Goal: Task Accomplishment & Management: Manage account settings

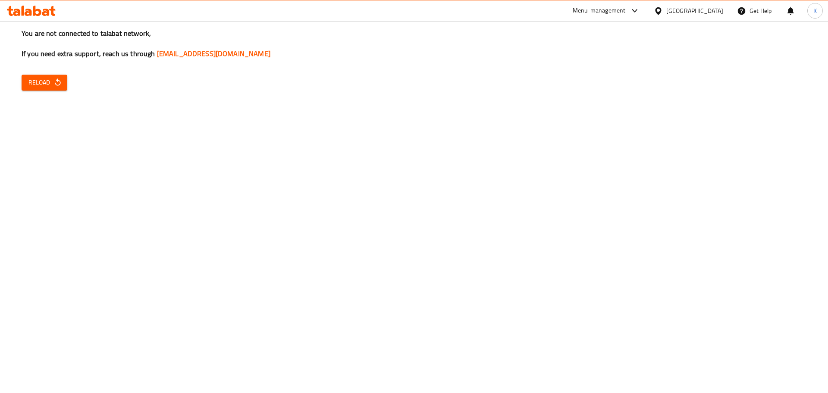
click at [44, 88] on span "Reload" at bounding box center [44, 82] width 32 height 11
click at [53, 83] on span "Reload" at bounding box center [44, 82] width 32 height 11
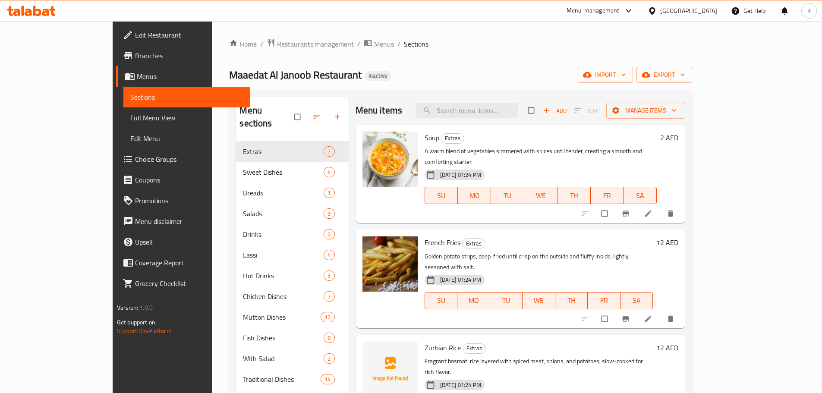
click at [548, 65] on div "Home / Restaurants management / Menus / Sections Maaedat Al Janoob Restaurant I…" at bounding box center [460, 267] width 463 height 458
click at [626, 76] on span "import" at bounding box center [605, 74] width 41 height 11
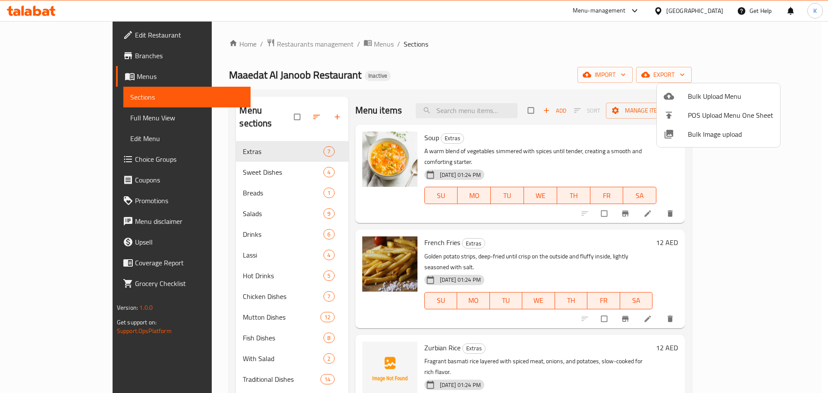
click at [702, 138] on span "Bulk Image upload" at bounding box center [730, 134] width 85 height 10
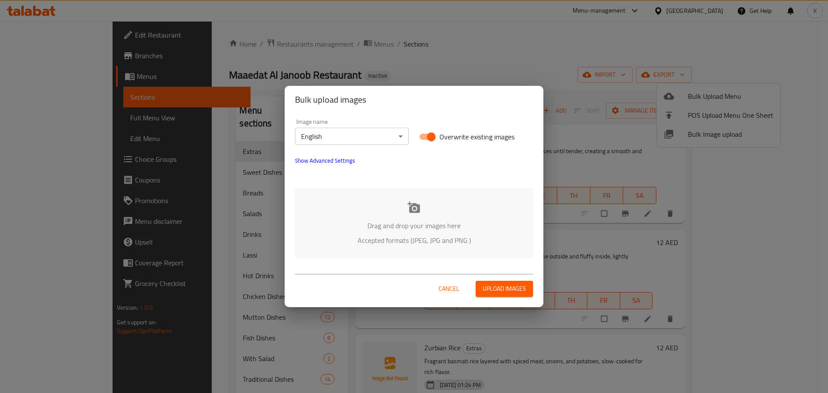
click at [409, 213] on icon at bounding box center [414, 207] width 13 height 13
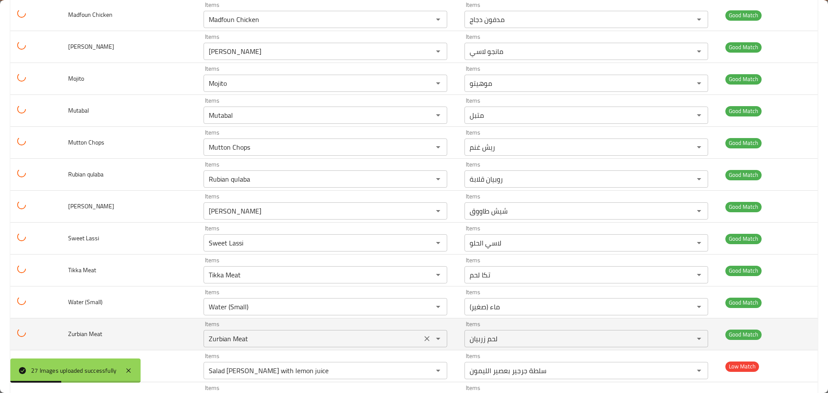
scroll to position [618, 0]
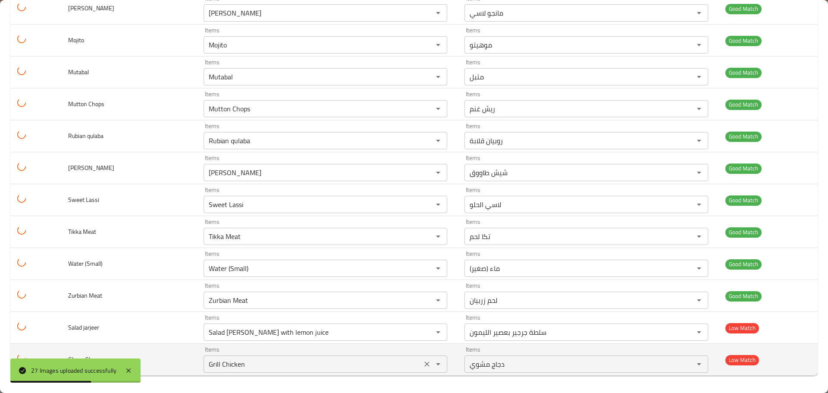
click at [423, 362] on icon "Clear" at bounding box center [427, 364] width 9 height 9
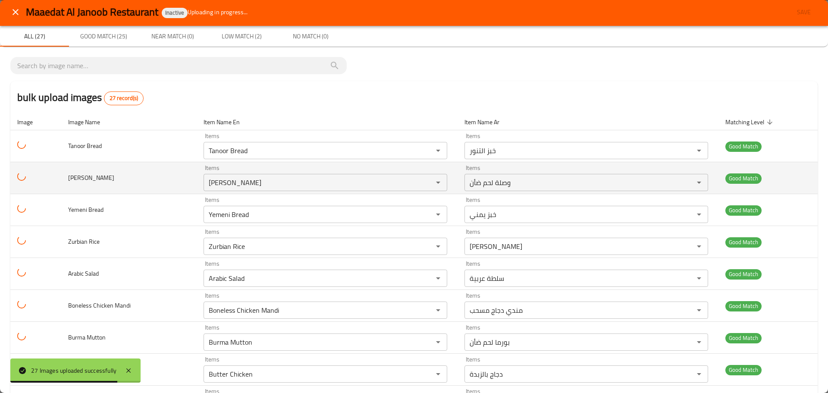
scroll to position [0, 0]
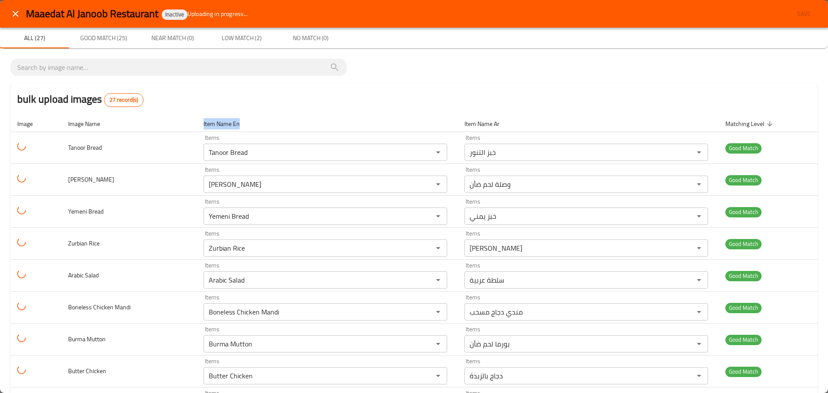
drag, startPoint x: 243, startPoint y: 122, endPoint x: 182, endPoint y: 121, distance: 61.7
click at [182, 121] on tr "Image Image Name Item Name En Item Name Ar Matching Level sorted descending" at bounding box center [414, 124] width 808 height 16
drag, startPoint x: 106, startPoint y: 124, endPoint x: 0, endPoint y: 125, distance: 106.1
drag, startPoint x: 9, startPoint y: 123, endPoint x: 267, endPoint y: 119, distance: 258.0
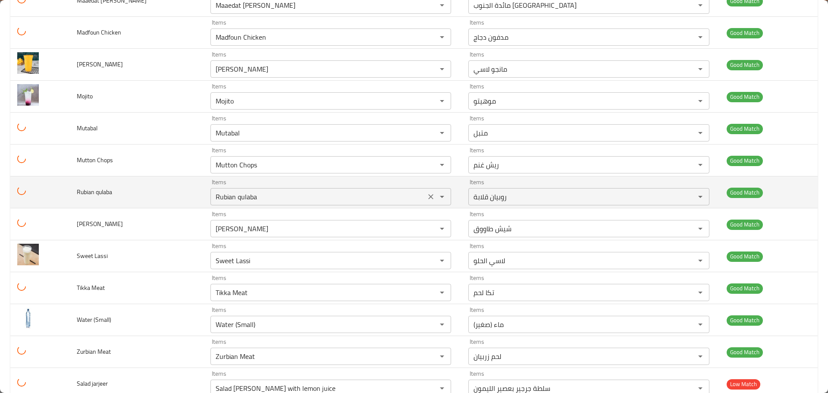
scroll to position [618, 0]
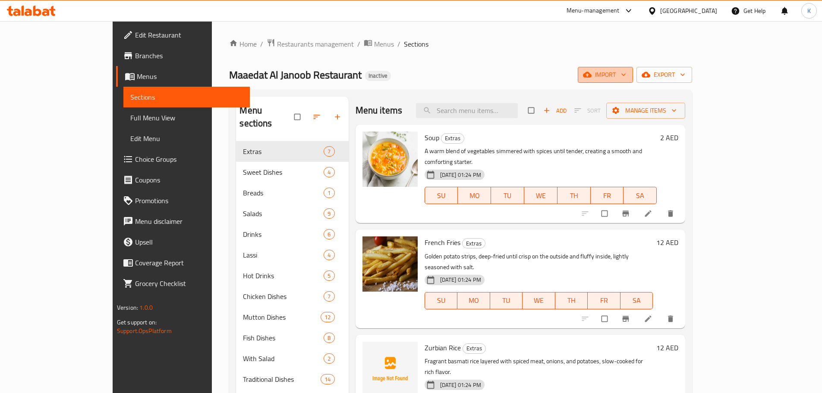
click at [626, 71] on span "import" at bounding box center [605, 74] width 41 height 11
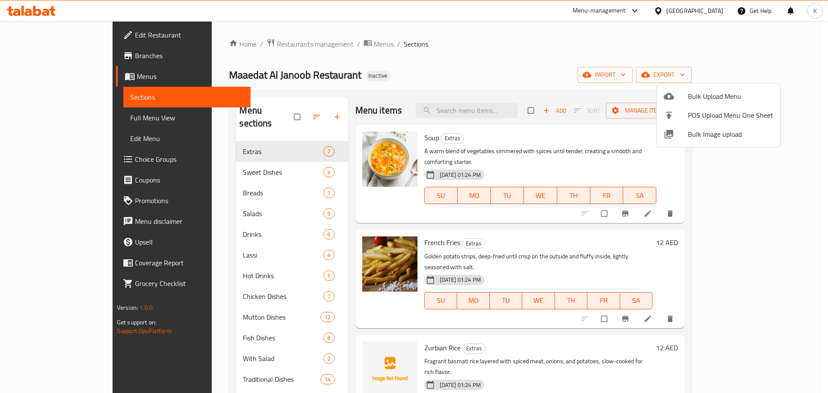
click at [705, 134] on span "Bulk Image upload" at bounding box center [730, 134] width 85 height 10
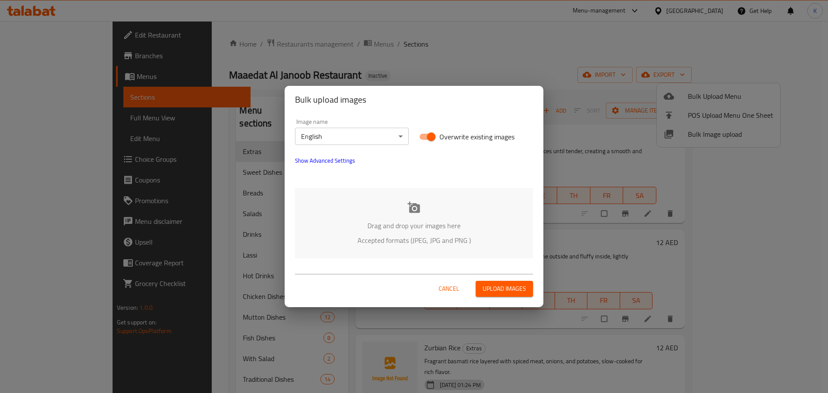
click at [415, 208] on icon at bounding box center [414, 206] width 13 height 11
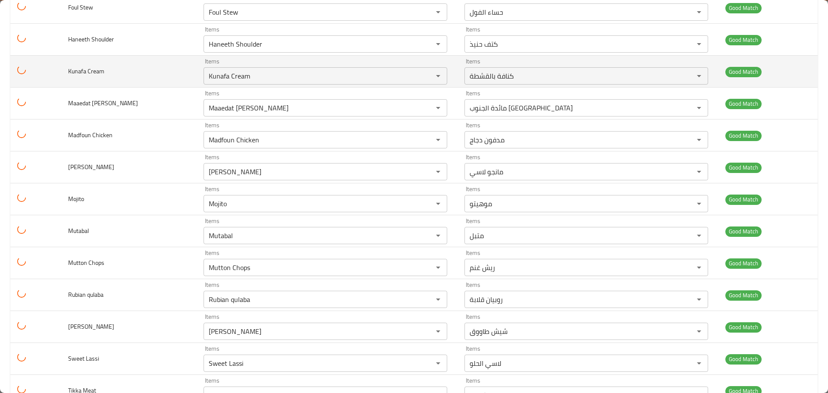
scroll to position [618, 0]
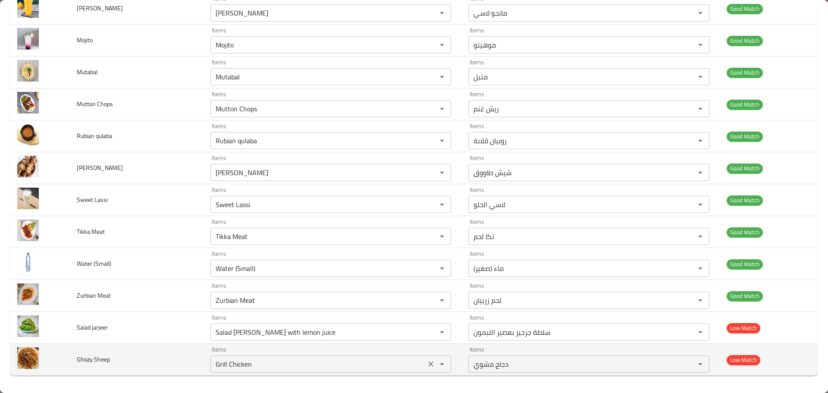
click at [427, 364] on icon "Clear" at bounding box center [431, 364] width 9 height 9
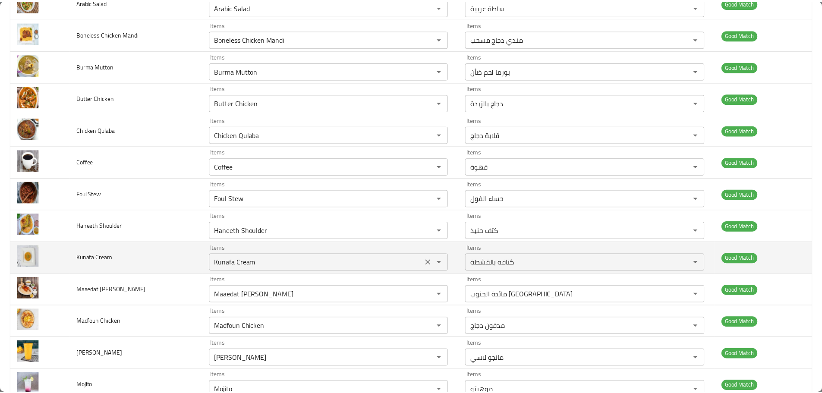
scroll to position [0, 0]
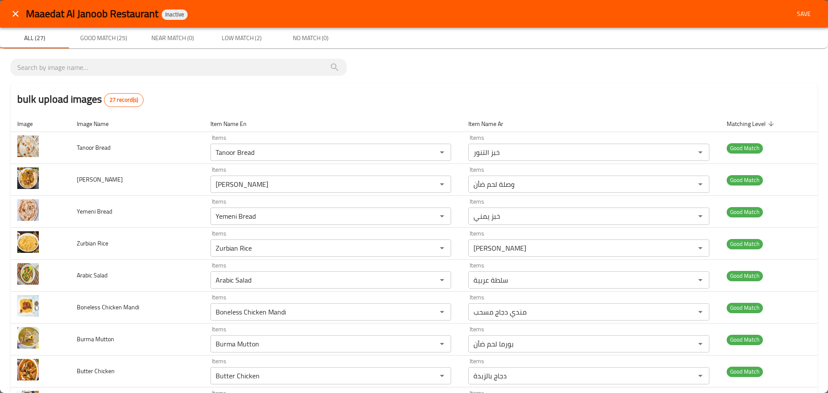
click at [806, 6] on button "Save" at bounding box center [804, 14] width 28 height 16
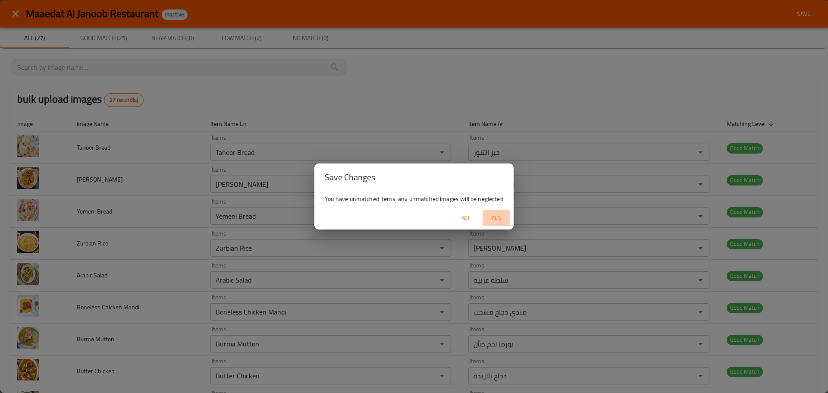
click at [498, 214] on span "Yes" at bounding box center [496, 218] width 21 height 11
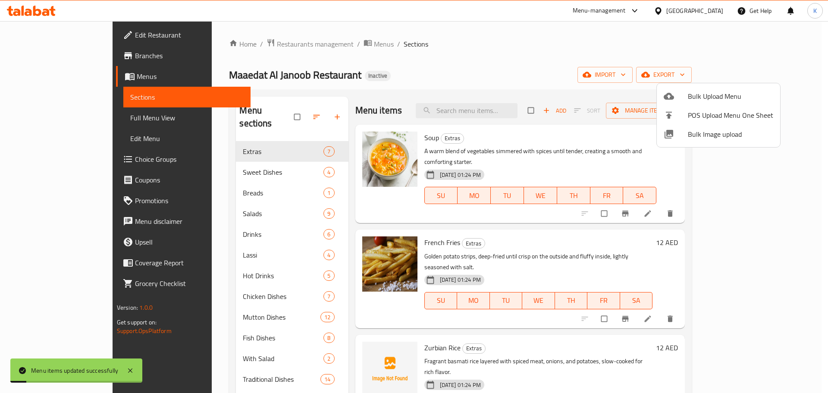
click at [439, 70] on div at bounding box center [414, 196] width 828 height 393
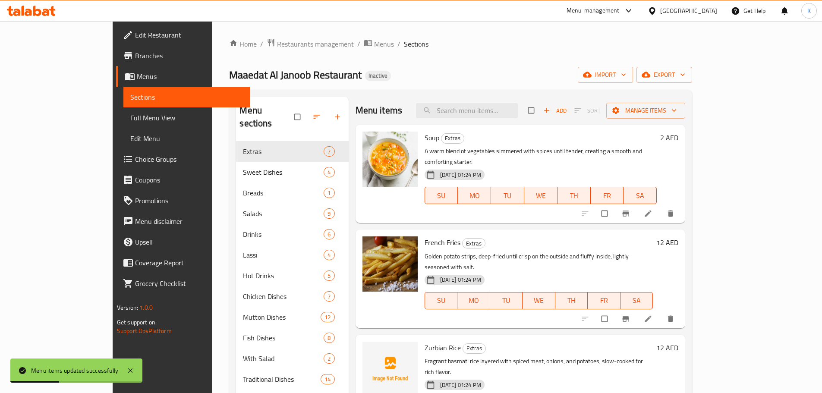
click at [130, 114] on span "Full Menu View" at bounding box center [186, 118] width 113 height 10
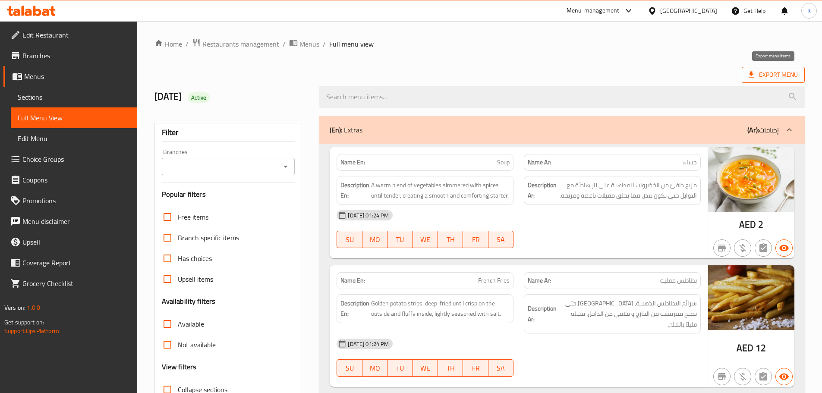
click at [759, 74] on span "Export Menu" at bounding box center [773, 74] width 49 height 11
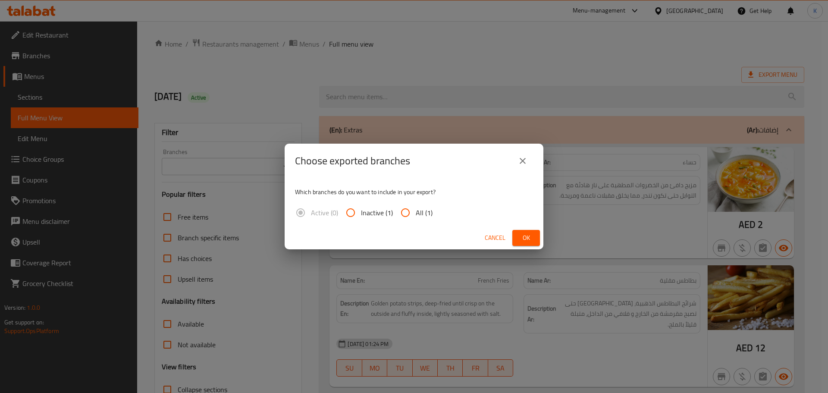
click at [419, 210] on span "All (1)" at bounding box center [424, 213] width 17 height 10
click at [416, 210] on input "All (1)" at bounding box center [405, 212] width 21 height 21
radio input "true"
click at [515, 236] on button "Ok" at bounding box center [527, 238] width 28 height 16
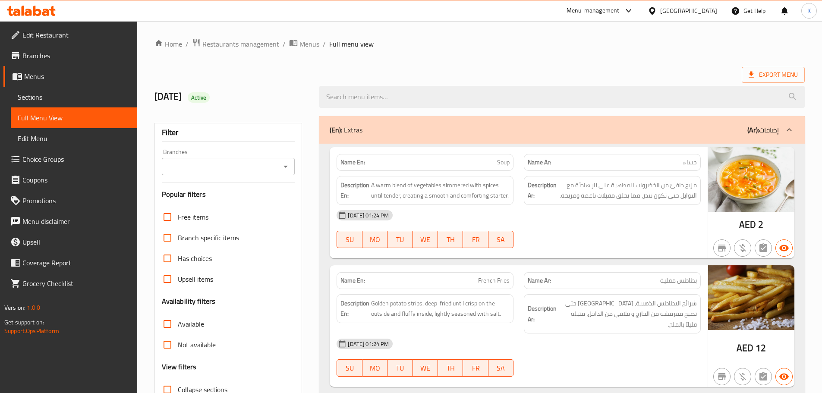
click at [35, 6] on icon at bounding box center [31, 11] width 49 height 10
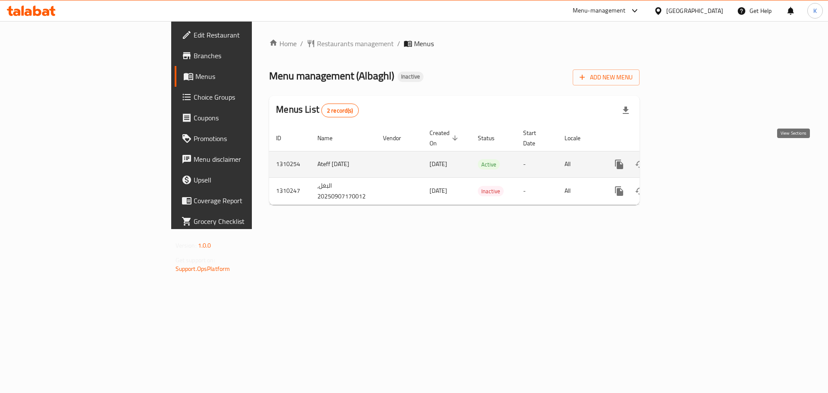
click at [687, 159] on icon "enhanced table" at bounding box center [682, 164] width 10 height 10
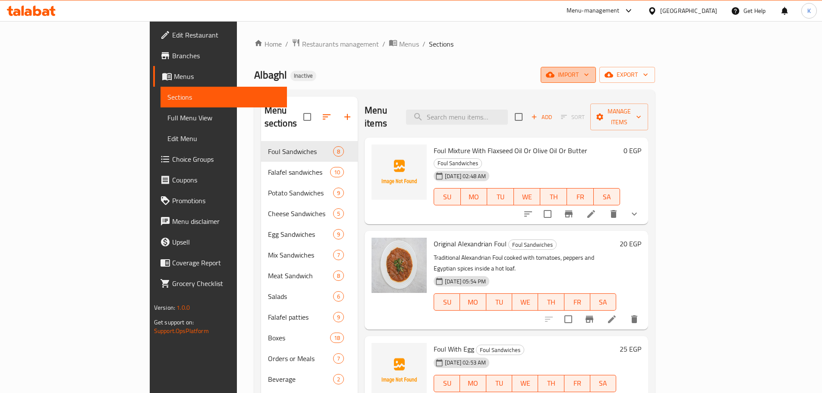
click at [589, 70] on span "import" at bounding box center [568, 74] width 41 height 11
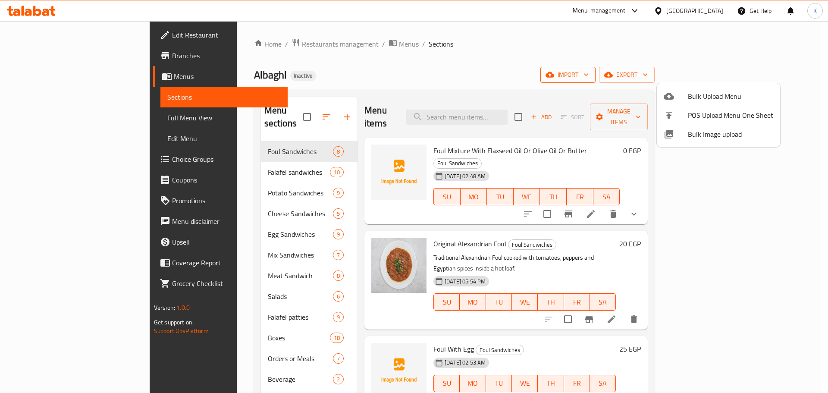
click at [697, 134] on span "Bulk Image upload" at bounding box center [730, 134] width 85 height 10
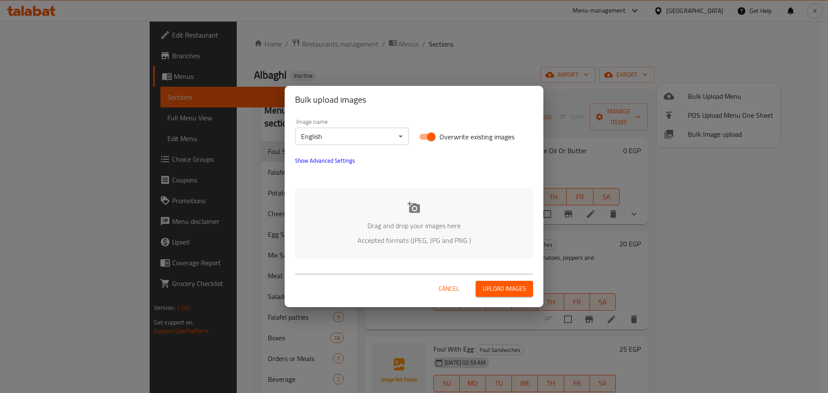
click at [399, 207] on div "Drag and drop your images here Accepted formats (JPEG, JPG and PNG )" at bounding box center [414, 223] width 238 height 70
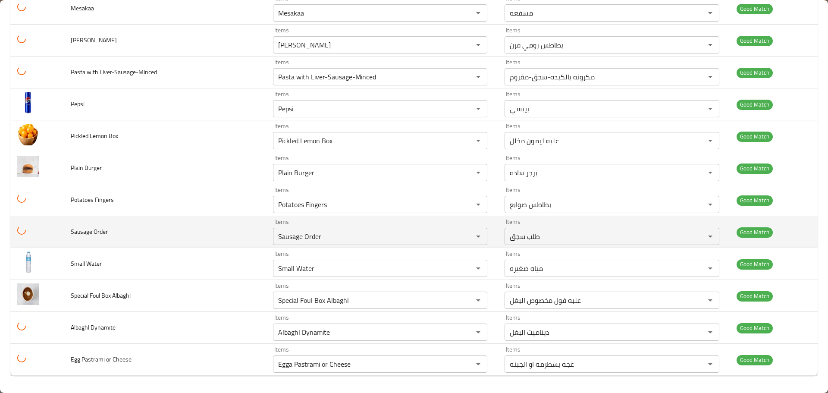
scroll to position [711, 0]
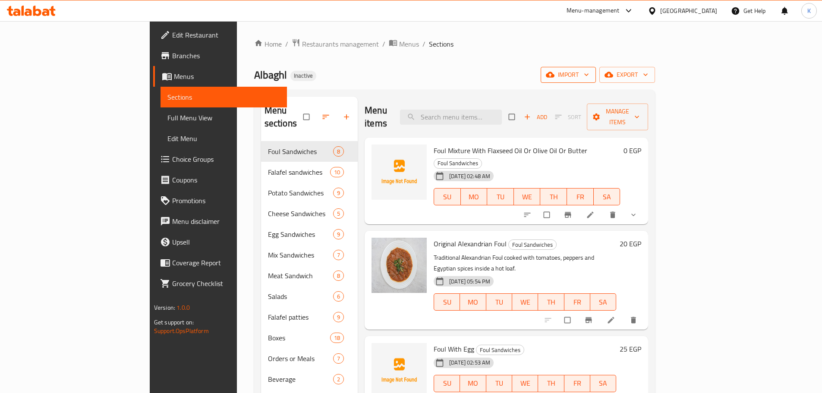
click at [554, 77] on icon "button" at bounding box center [550, 75] width 9 height 6
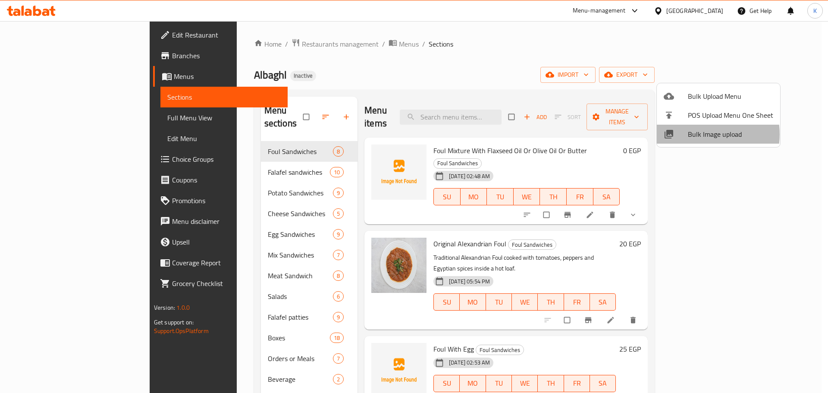
click at [700, 134] on span "Bulk Image upload" at bounding box center [730, 134] width 85 height 10
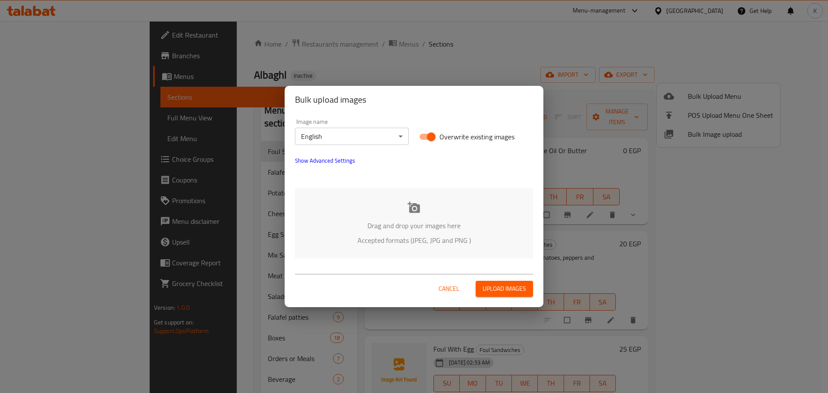
click at [407, 230] on p "Drag and drop your images here" at bounding box center [414, 225] width 212 height 10
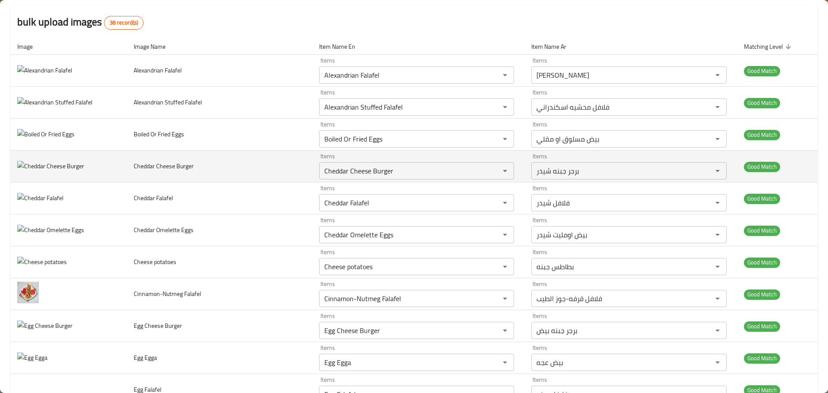
scroll to position [86, 0]
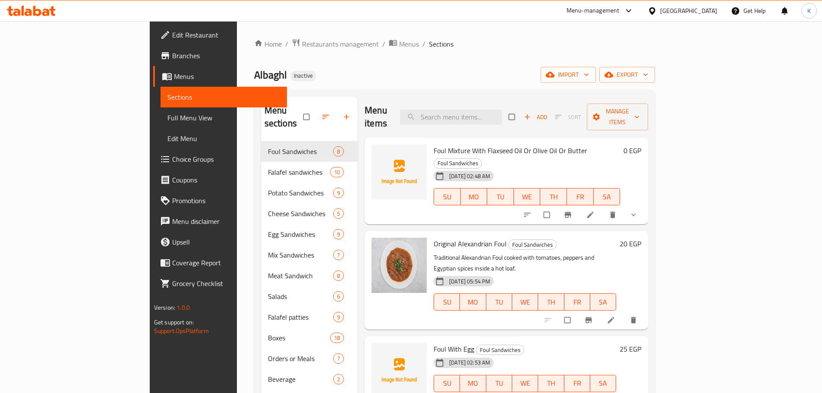
click at [655, 63] on div "Home / Restaurants management / Menus / Sections Albaghl Inactive import export…" at bounding box center [454, 267] width 401 height 458
click at [589, 71] on span "import" at bounding box center [568, 74] width 41 height 11
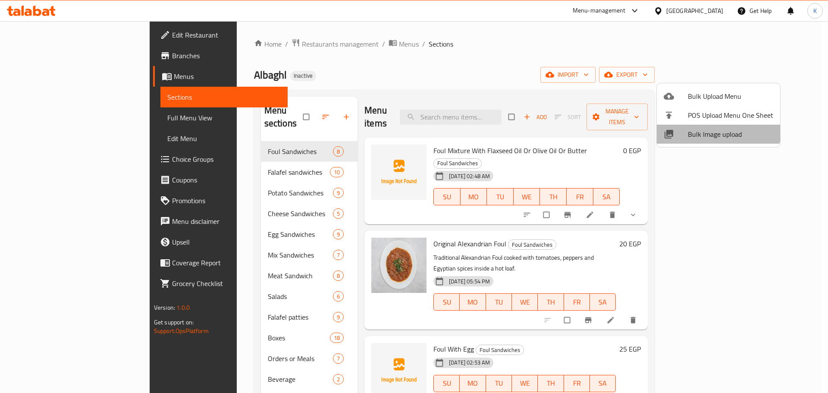
click at [704, 125] on li "Bulk Image upload" at bounding box center [718, 134] width 123 height 19
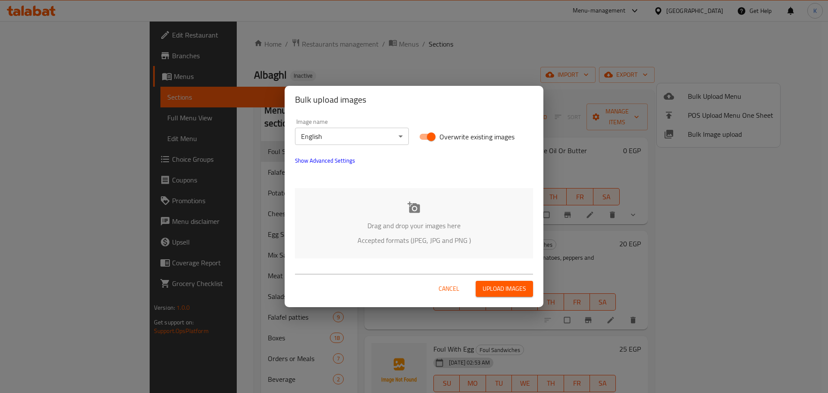
click at [413, 205] on icon at bounding box center [414, 206] width 13 height 11
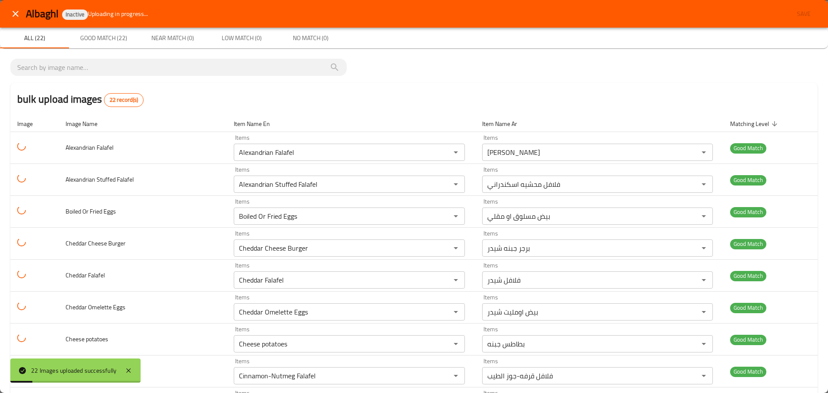
click at [547, 104] on div "bulk upload images 22 record(s)" at bounding box center [414, 99] width 808 height 33
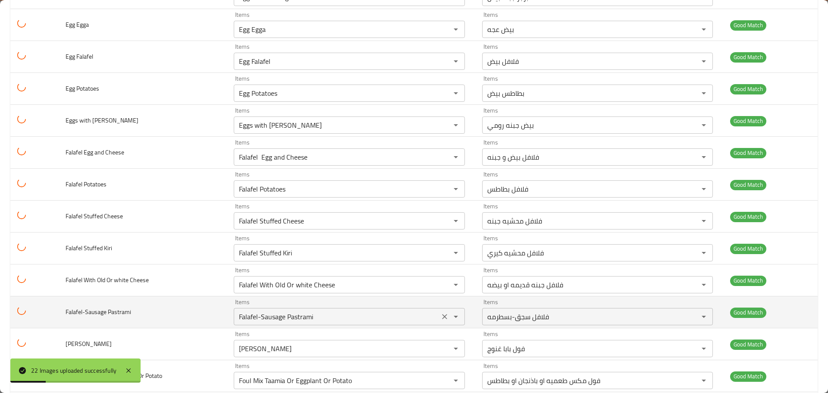
scroll to position [459, 0]
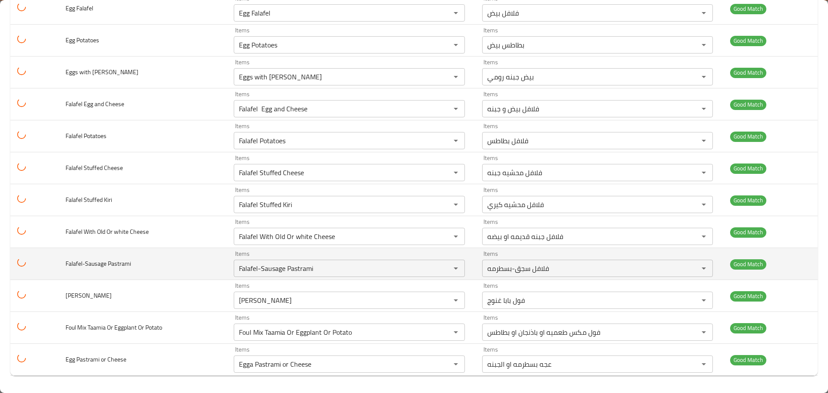
click at [780, 253] on td "Good Match" at bounding box center [771, 264] width 94 height 32
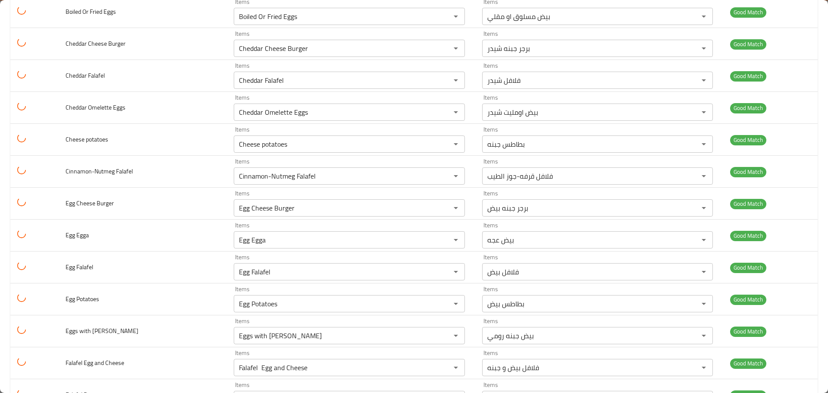
scroll to position [0, 0]
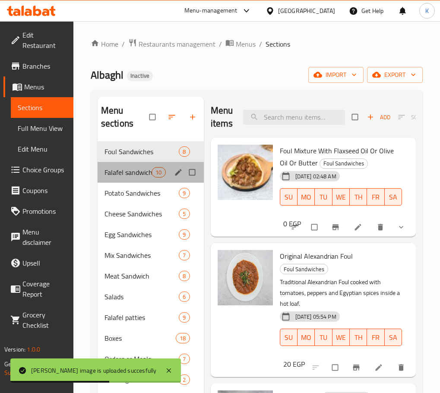
click at [140, 166] on div "Falafel sandwiches 10" at bounding box center [151, 172] width 106 height 21
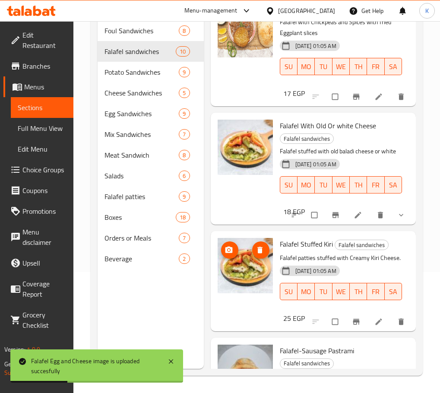
scroll to position [786, 0]
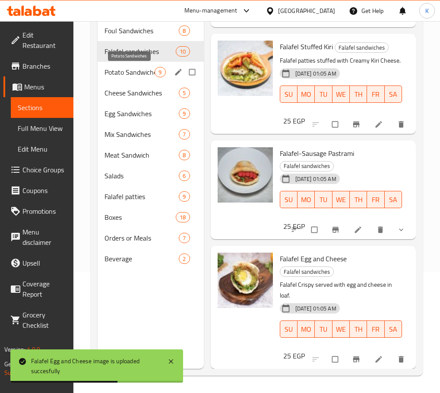
drag, startPoint x: 119, startPoint y: 71, endPoint x: 167, endPoint y: 133, distance: 79.0
click at [119, 70] on span "Potato Sandwiches" at bounding box center [129, 72] width 50 height 10
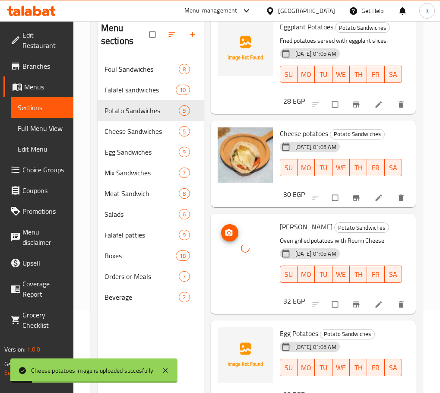
scroll to position [121, 0]
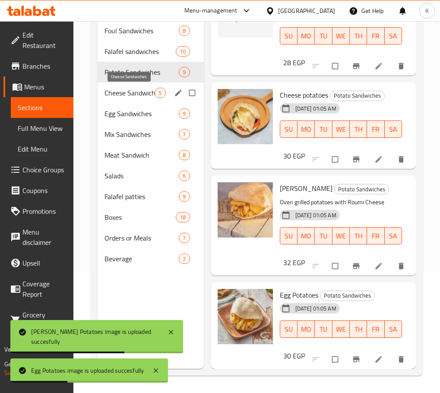
click at [138, 95] on span "Cheese Sandwiches" at bounding box center [129, 93] width 50 height 10
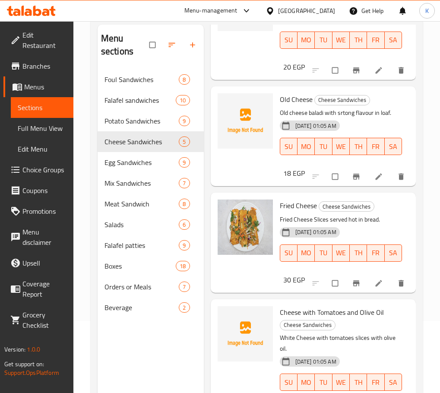
scroll to position [121, 0]
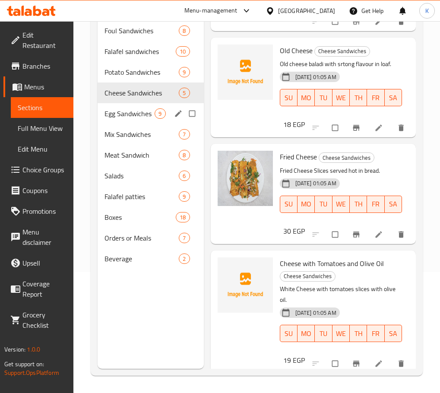
drag, startPoint x: 125, startPoint y: 119, endPoint x: 178, endPoint y: 162, distance: 68.1
click at [125, 119] on div "Egg Sandwiches 9" at bounding box center [151, 113] width 106 height 21
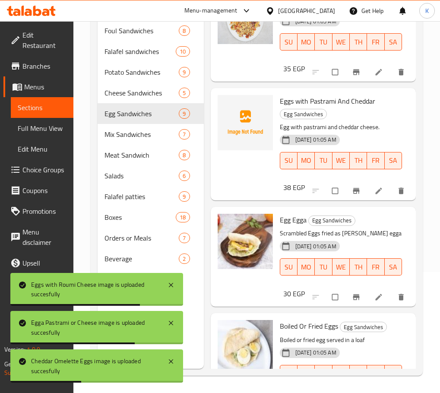
scroll to position [178, 0]
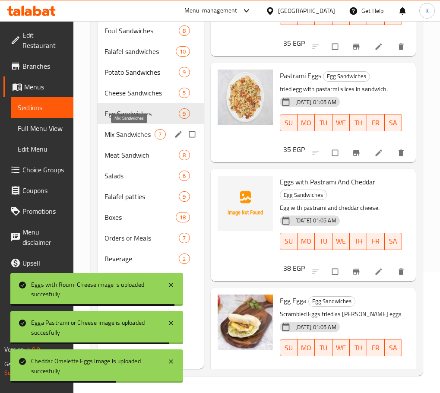
click at [148, 132] on span "Mix Sandwiches" at bounding box center [129, 134] width 50 height 10
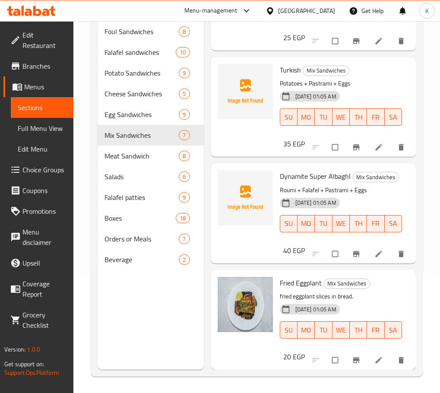
scroll to position [121, 0]
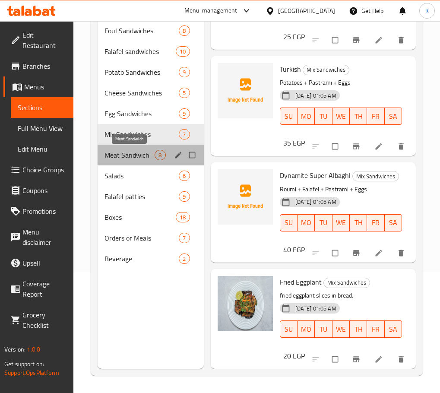
drag, startPoint x: 138, startPoint y: 152, endPoint x: 168, endPoint y: 165, distance: 32.5
click at [138, 152] on span "Meat Sandwich" at bounding box center [129, 155] width 50 height 10
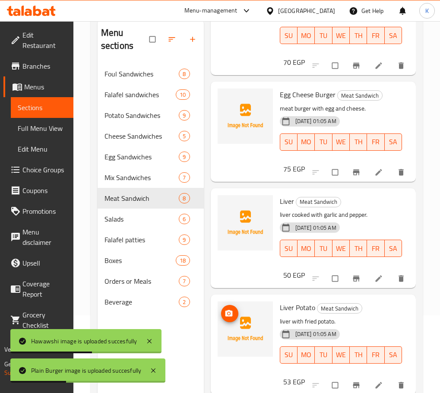
scroll to position [302, 0]
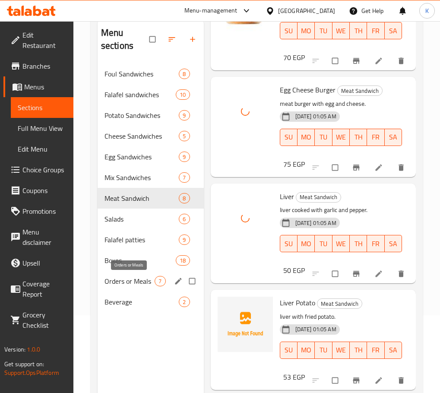
click at [136, 283] on span "Orders or Meals" at bounding box center [129, 281] width 50 height 10
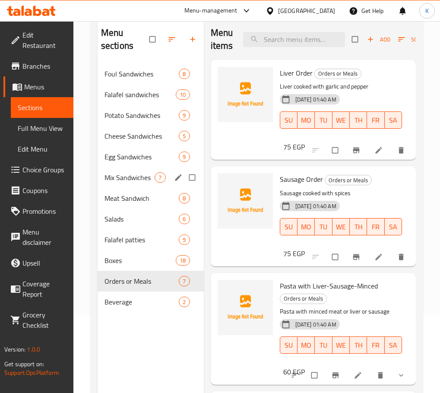
click at [133, 180] on span "Mix Sandwiches" at bounding box center [129, 177] width 50 height 10
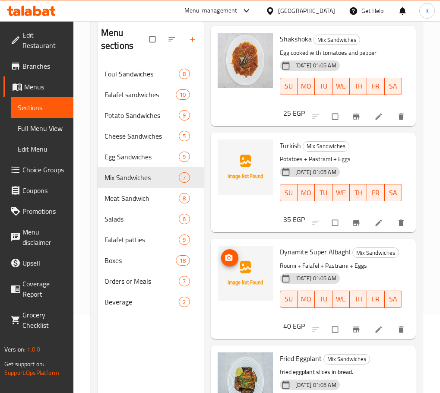
scroll to position [426, 0]
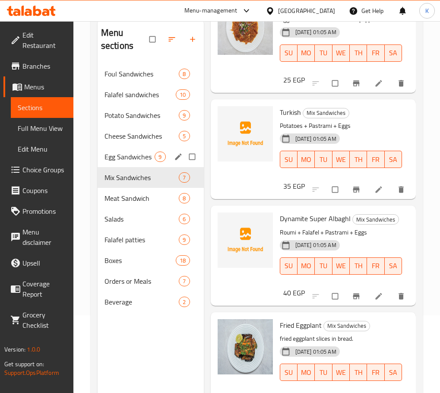
click at [115, 164] on div "Egg Sandwiches 9" at bounding box center [151, 156] width 106 height 21
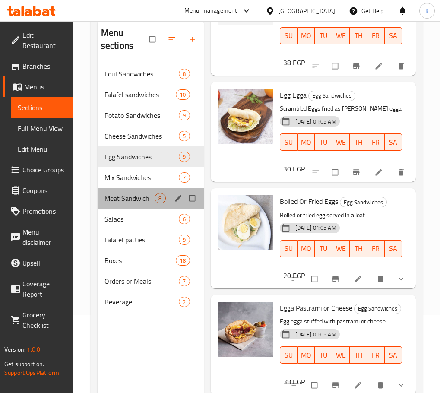
click at [115, 205] on div "Meat Sandwich 8" at bounding box center [151, 198] width 106 height 21
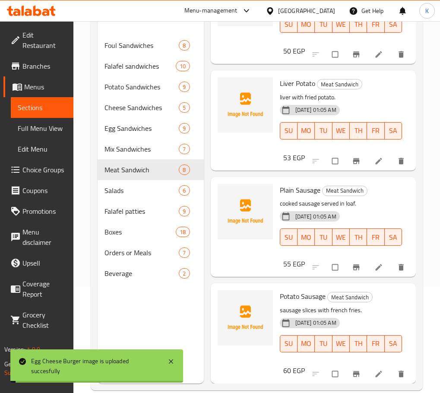
scroll to position [121, 0]
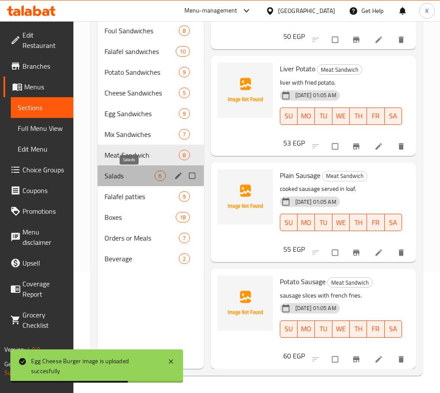
click at [127, 176] on span "Salads" at bounding box center [129, 175] width 50 height 10
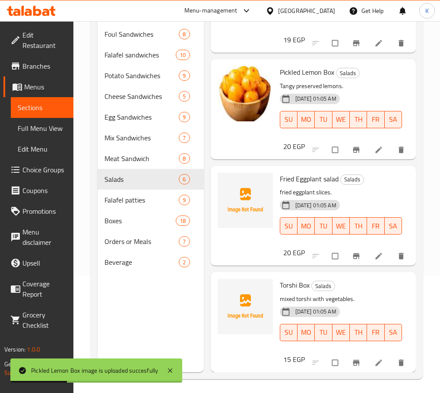
scroll to position [121, 0]
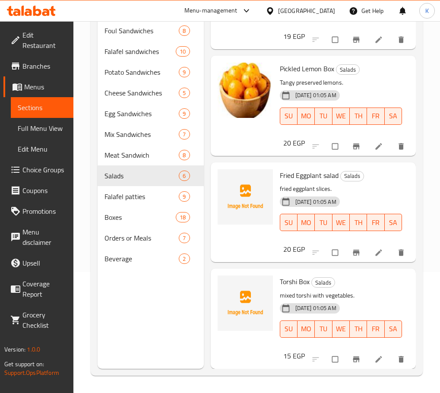
drag, startPoint x: 151, startPoint y: 336, endPoint x: 142, endPoint y: 303, distance: 34.7
click at [151, 332] on div "Menu sections Foul Sandwiches 8 Falafel sandwiches 10 Potato Sandwiches 9 Chees…" at bounding box center [151, 172] width 106 height 393
click at [121, 192] on span "Falafel patties" at bounding box center [129, 196] width 50 height 10
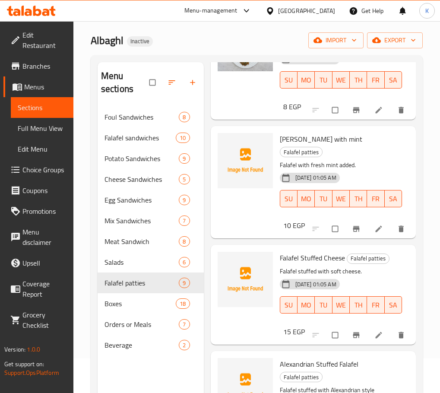
scroll to position [173, 0]
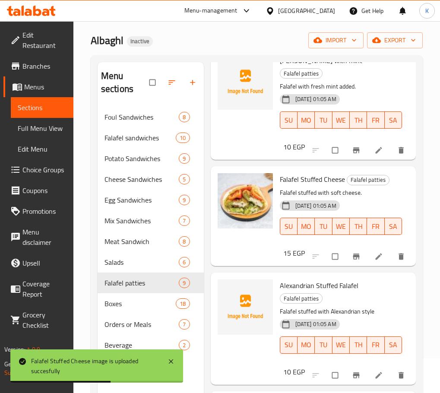
click at [211, 239] on div "Falafel Stuffed Cheese Falafel patties Falafel stuffed with soft cheese. 08-09-…" at bounding box center [313, 216] width 205 height 100
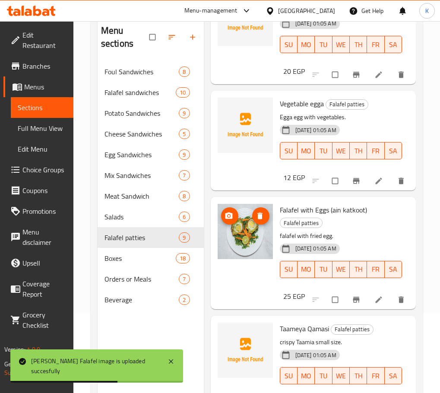
scroll to position [121, 0]
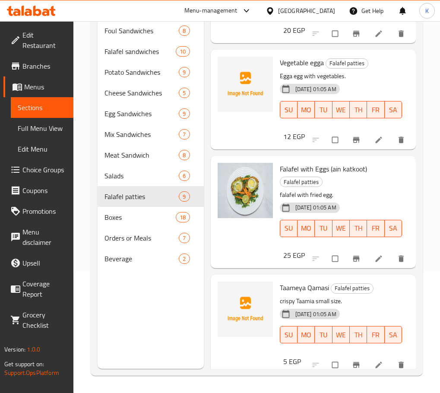
click at [189, 329] on div "Menu sections Foul Sandwiches 8 Falafel sandwiches 10 Potato Sandwiches 9 Chees…" at bounding box center [151, 172] width 106 height 393
click at [125, 220] on span "Boxes" at bounding box center [127, 217] width 47 height 10
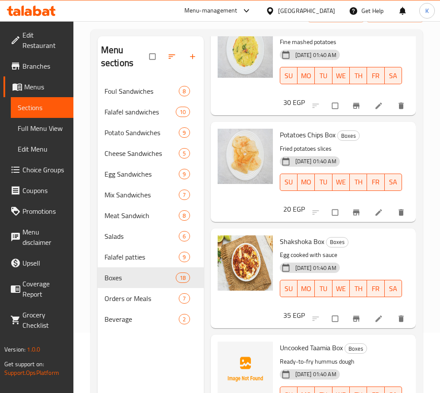
scroll to position [121, 0]
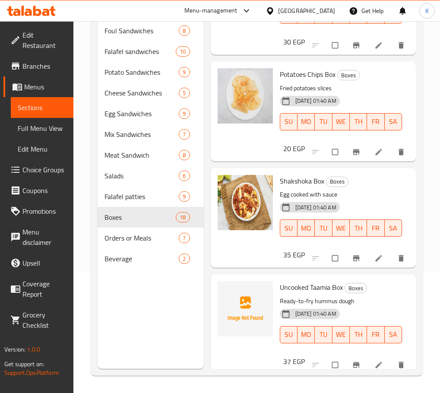
click at [144, 327] on div "Menu sections Foul Sandwiches 8 Falafel sandwiches 10 Potato Sandwiches 9 Chees…" at bounding box center [151, 172] width 106 height 393
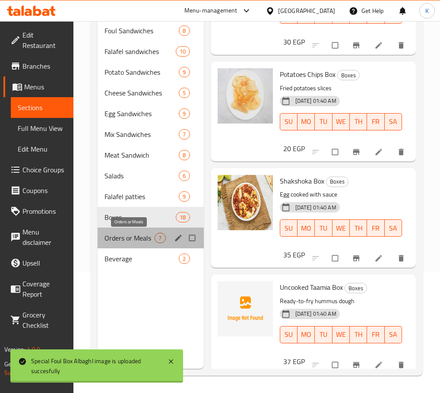
click at [118, 238] on span "Orders or Meals" at bounding box center [129, 238] width 50 height 10
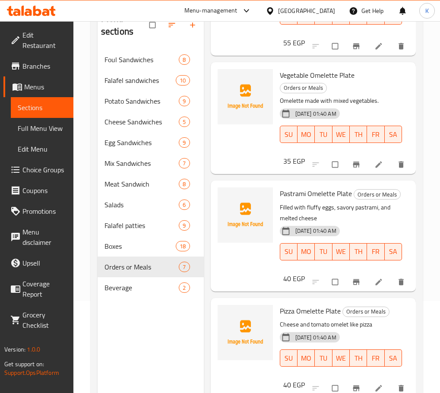
scroll to position [121, 0]
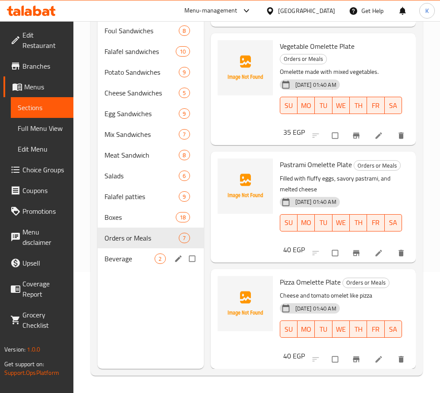
click at [155, 261] on span "2" at bounding box center [160, 259] width 10 height 8
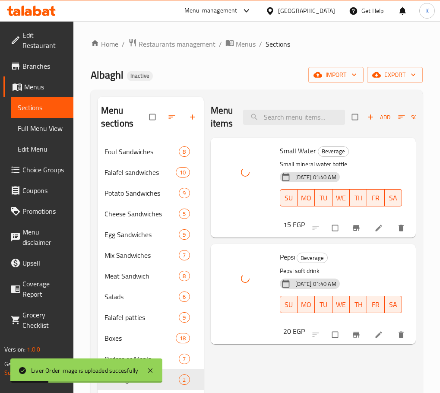
click at [258, 360] on div "Menu items Add Sort Manage items Small Water Beverage Small mineral water bottl…" at bounding box center [310, 293] width 212 height 393
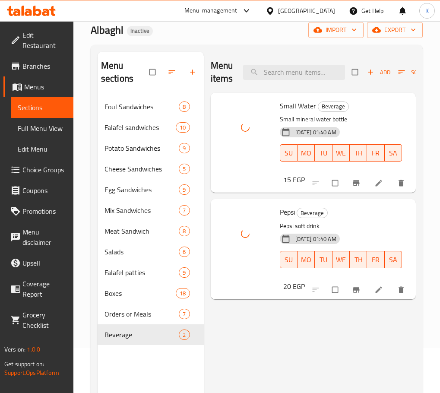
scroll to position [121, 0]
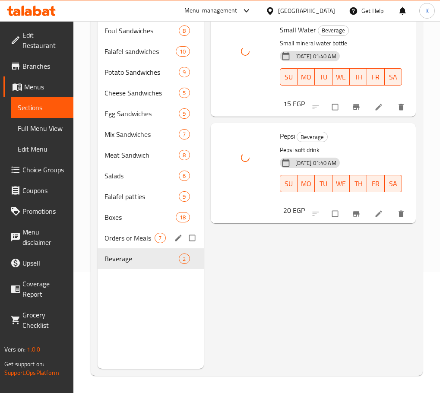
click at [130, 245] on div "Orders or Meals 7" at bounding box center [151, 237] width 106 height 21
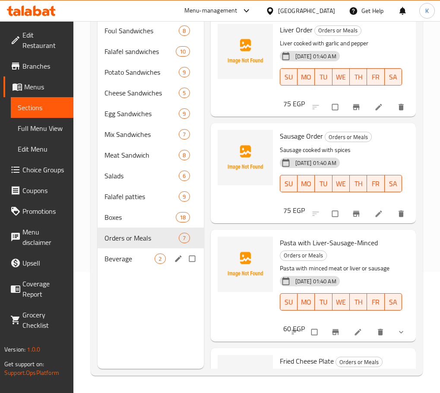
click at [113, 254] on span "Beverage" at bounding box center [129, 258] width 50 height 10
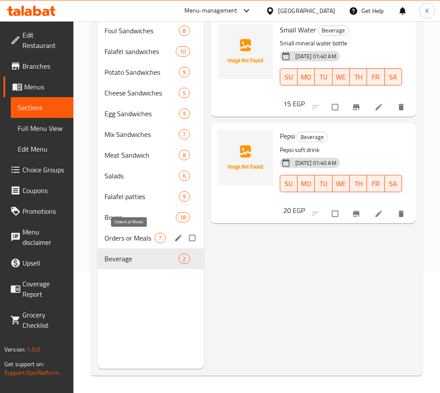
click at [135, 239] on span "Orders or Meals" at bounding box center [129, 238] width 50 height 10
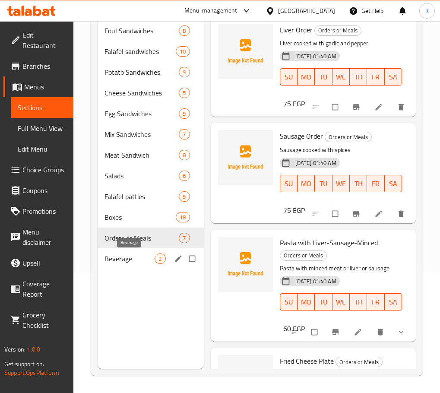
click at [123, 255] on span "Beverage" at bounding box center [129, 258] width 50 height 10
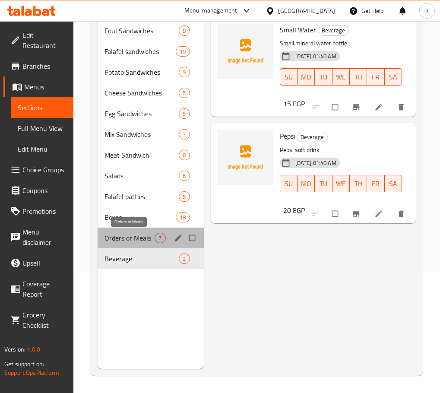
click at [125, 236] on span "Orders or Meals" at bounding box center [129, 238] width 50 height 10
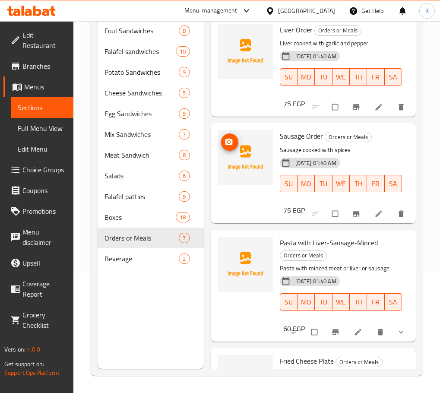
click at [241, 155] on img at bounding box center [244, 157] width 55 height 55
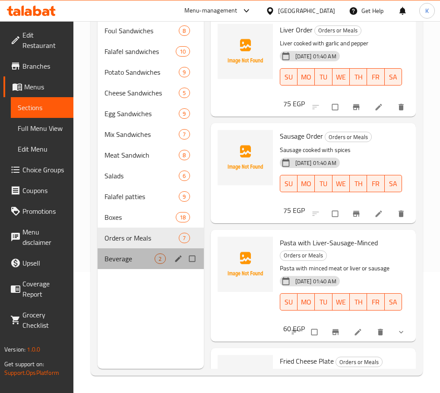
click at [121, 252] on div "Beverage 2" at bounding box center [151, 258] width 106 height 21
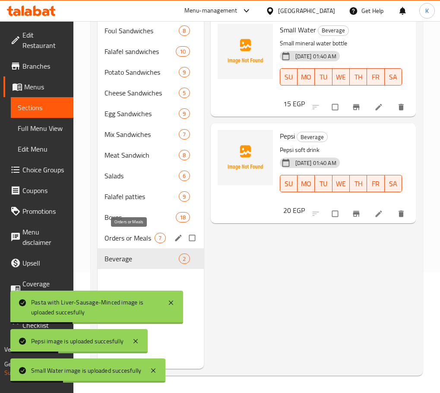
click at [143, 238] on span "Orders or Meals" at bounding box center [129, 238] width 50 height 10
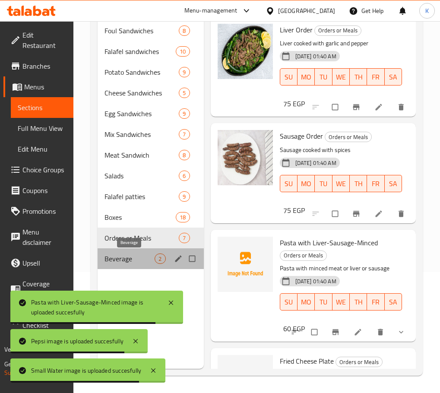
click at [130, 260] on span "Beverage" at bounding box center [129, 258] width 50 height 10
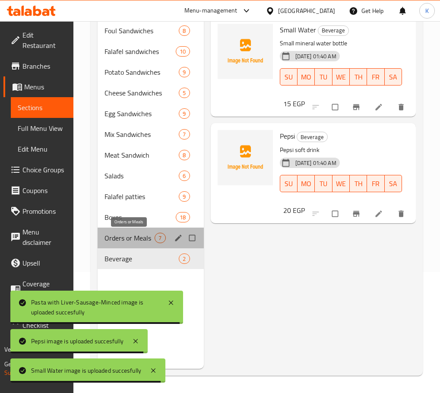
click at [135, 240] on span "Orders or Meals" at bounding box center [129, 238] width 50 height 10
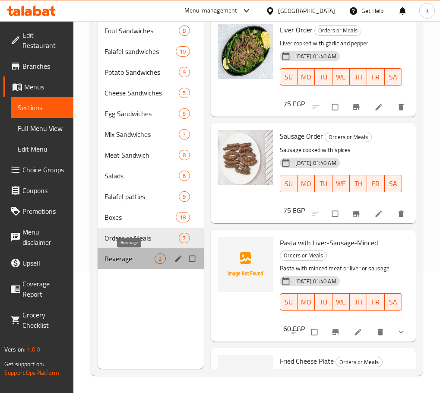
click at [134, 255] on span "Beverage" at bounding box center [129, 258] width 50 height 10
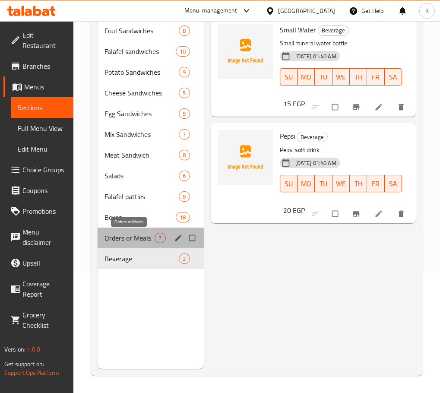
click at [124, 236] on span "Orders or Meals" at bounding box center [129, 238] width 50 height 10
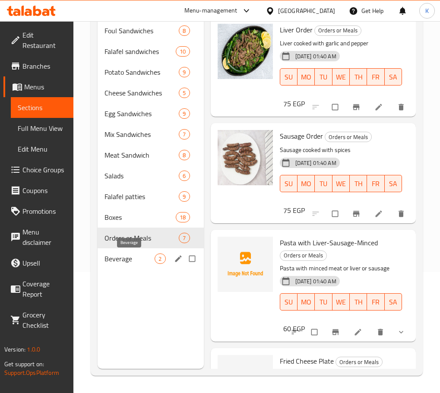
click at [123, 261] on span "Beverage" at bounding box center [129, 258] width 50 height 10
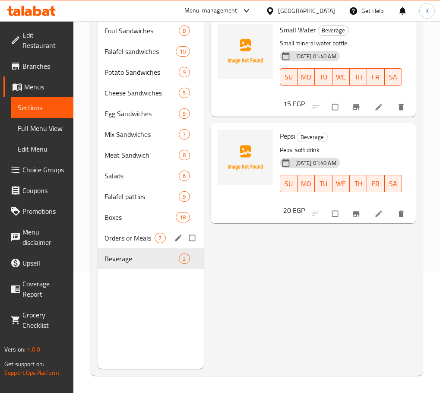
click at [121, 243] on div "Orders or Meals 7" at bounding box center [151, 237] width 106 height 21
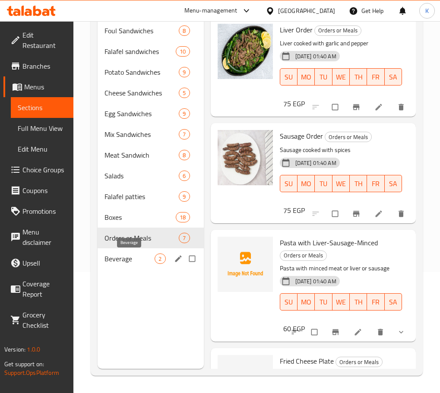
click at [119, 254] on span "Beverage" at bounding box center [129, 258] width 50 height 10
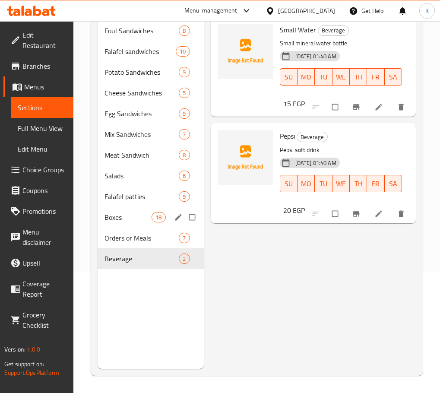
click at [119, 218] on span "Boxes" at bounding box center [127, 217] width 47 height 10
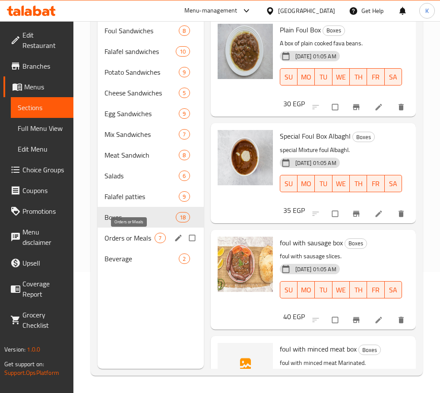
click at [122, 234] on span "Orders or Meals" at bounding box center [129, 238] width 50 height 10
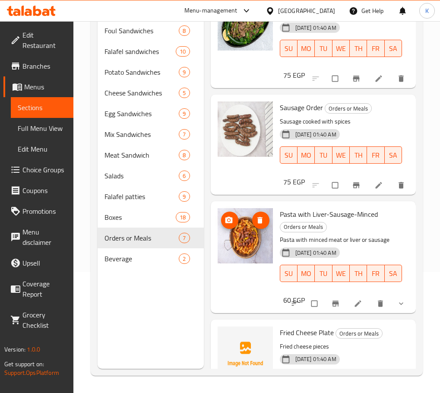
scroll to position [129, 0]
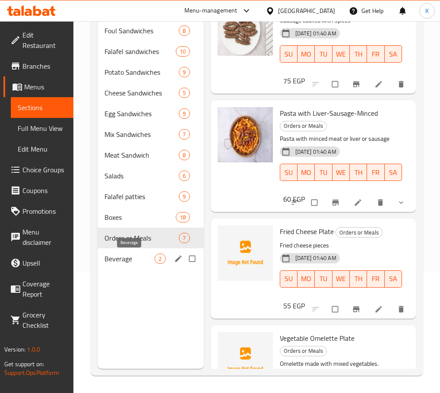
click at [123, 257] on span "Beverage" at bounding box center [129, 258] width 50 height 10
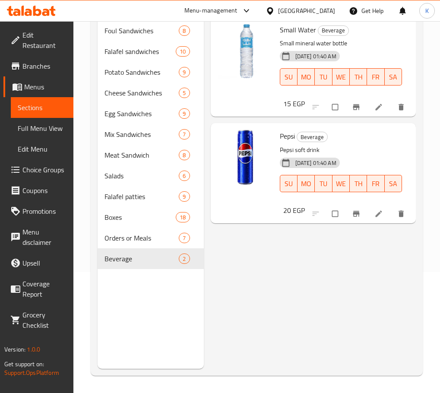
drag, startPoint x: 27, startPoint y: 128, endPoint x: 395, endPoint y: 3, distance: 389.3
click at [27, 128] on span "Full Menu View" at bounding box center [42, 128] width 49 height 10
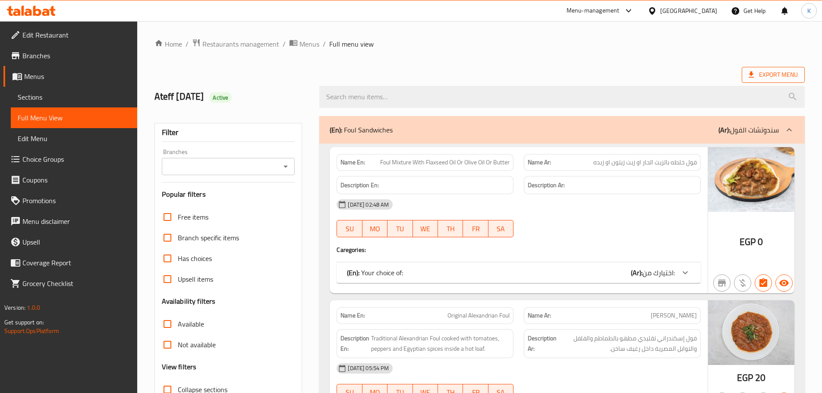
click at [446, 75] on span "Export Menu" at bounding box center [773, 74] width 49 height 11
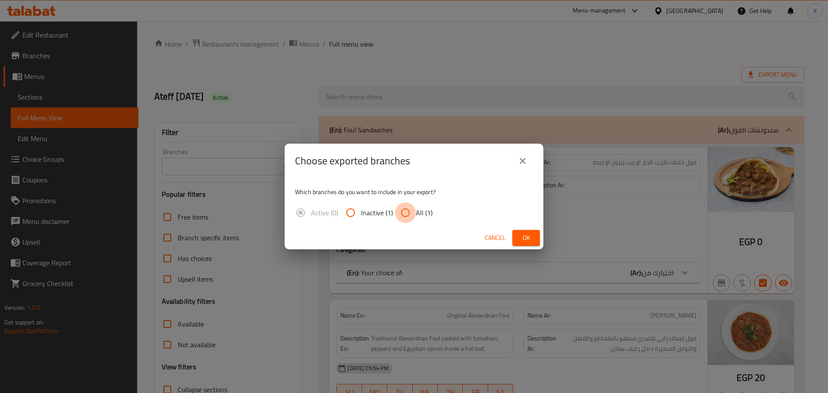
click at [409, 213] on input "All (1)" at bounding box center [405, 212] width 21 height 21
radio input "true"
click at [446, 239] on button "Ok" at bounding box center [527, 238] width 28 height 16
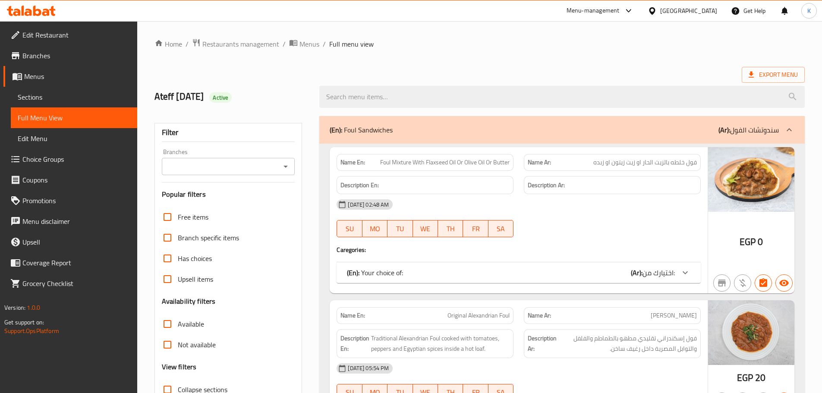
click at [35, 6] on icon at bounding box center [37, 11] width 8 height 10
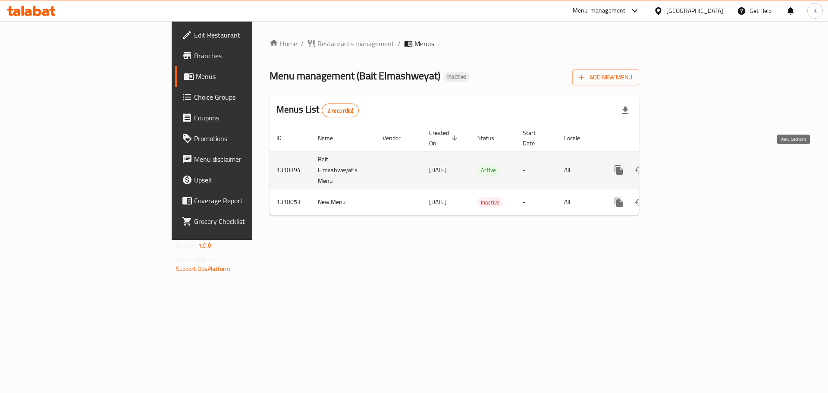
click at [685, 166] on icon "enhanced table" at bounding box center [681, 170] width 8 height 8
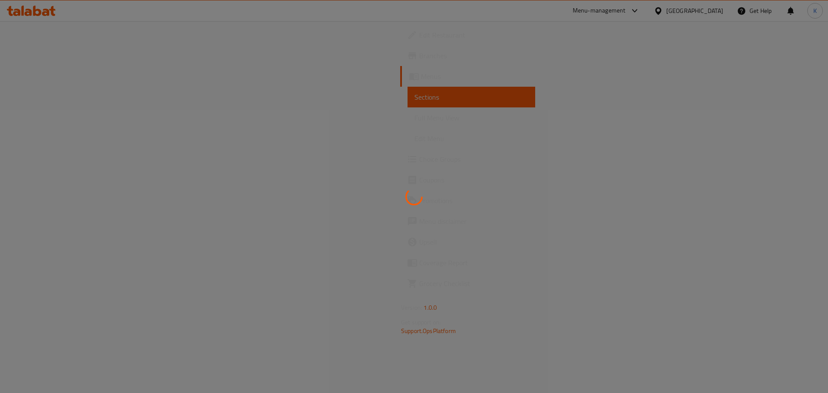
click at [563, 315] on div at bounding box center [414, 196] width 828 height 393
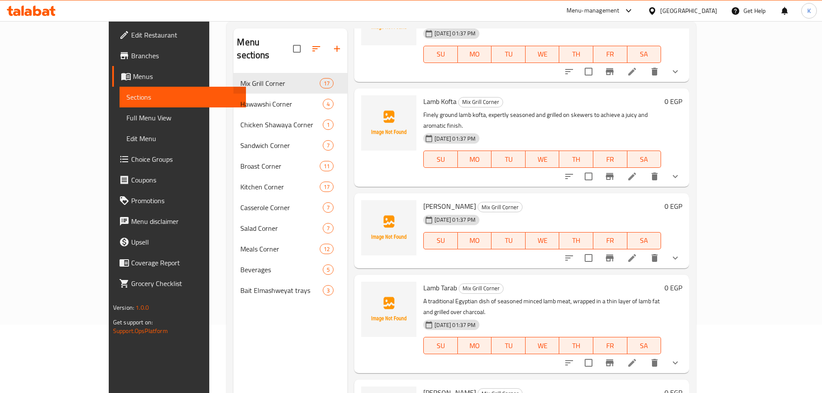
scroll to position [121, 0]
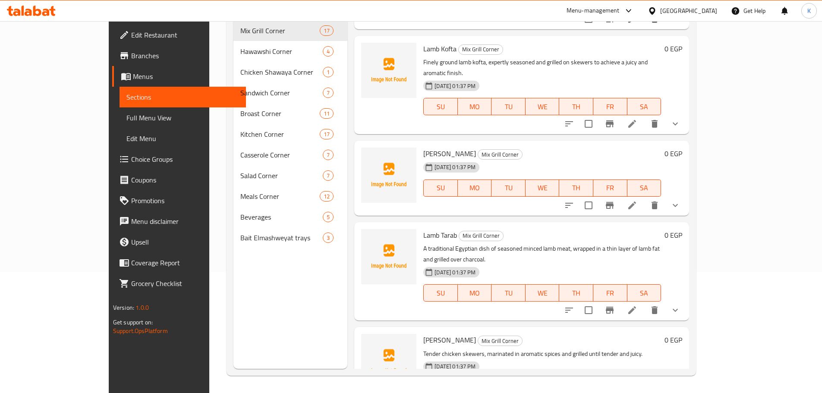
click at [255, 289] on div "Menu sections Mix Grill Corner 17 [GEOGRAPHIC_DATA] 4 Chicken [GEOGRAPHIC_DATA]…" at bounding box center [290, 172] width 114 height 393
click at [296, 296] on div "Menu sections Mix Grill Corner 17 [GEOGRAPHIC_DATA] 4 Chicken [GEOGRAPHIC_DATA]…" at bounding box center [290, 172] width 114 height 393
click at [267, 300] on div "Menu sections Mix Grill Corner 17 [GEOGRAPHIC_DATA] 4 Chicken [GEOGRAPHIC_DATA]…" at bounding box center [290, 172] width 114 height 393
click at [592, 159] on div "[DATE] 01:37 PM SU MO TU WE TH FR SA" at bounding box center [542, 182] width 245 height 47
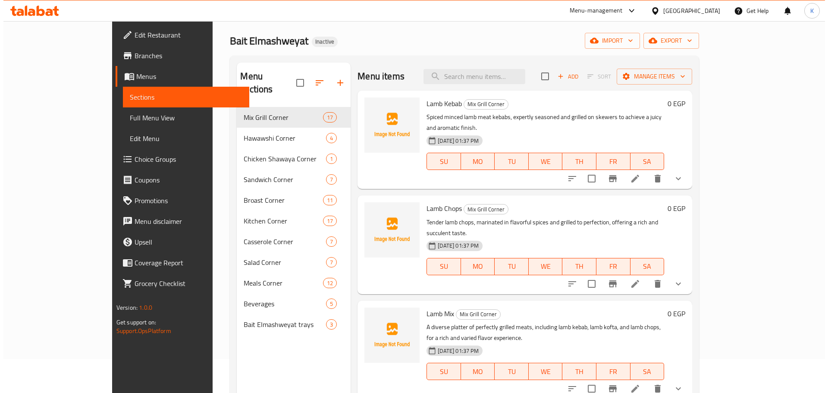
scroll to position [0, 0]
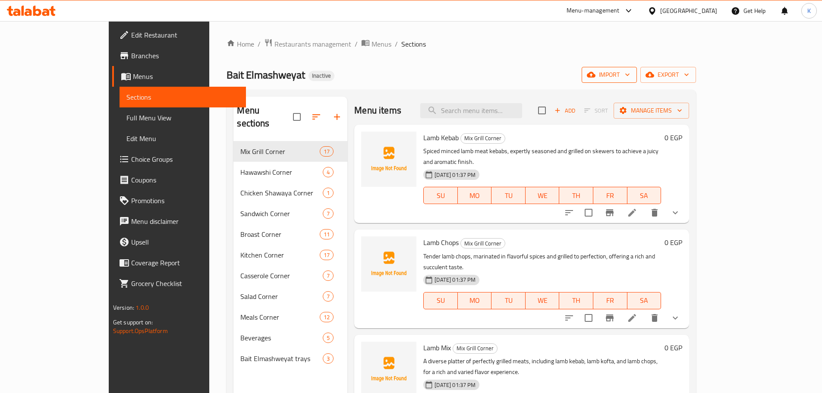
click at [637, 80] on button "import" at bounding box center [609, 75] width 55 height 16
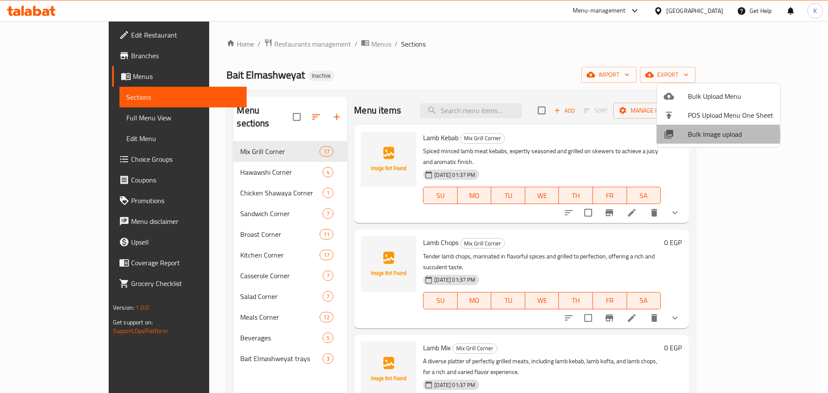
click at [700, 135] on span "Bulk Image upload" at bounding box center [730, 134] width 85 height 10
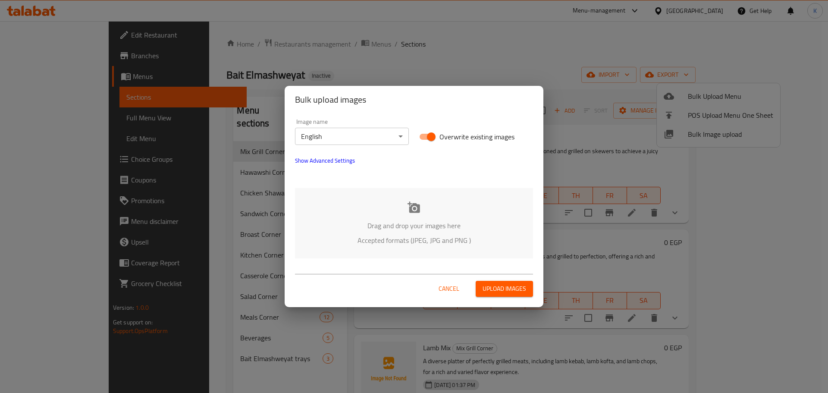
click at [452, 223] on p "Drag and drop your images here" at bounding box center [414, 225] width 212 height 10
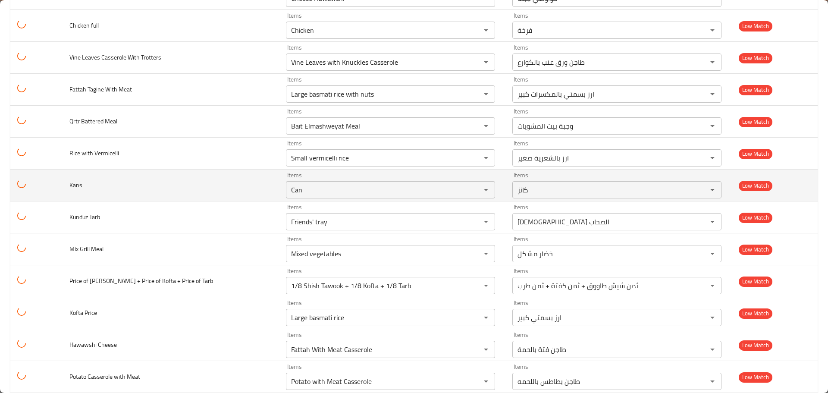
scroll to position [2244, 0]
